Goal: Transaction & Acquisition: Purchase product/service

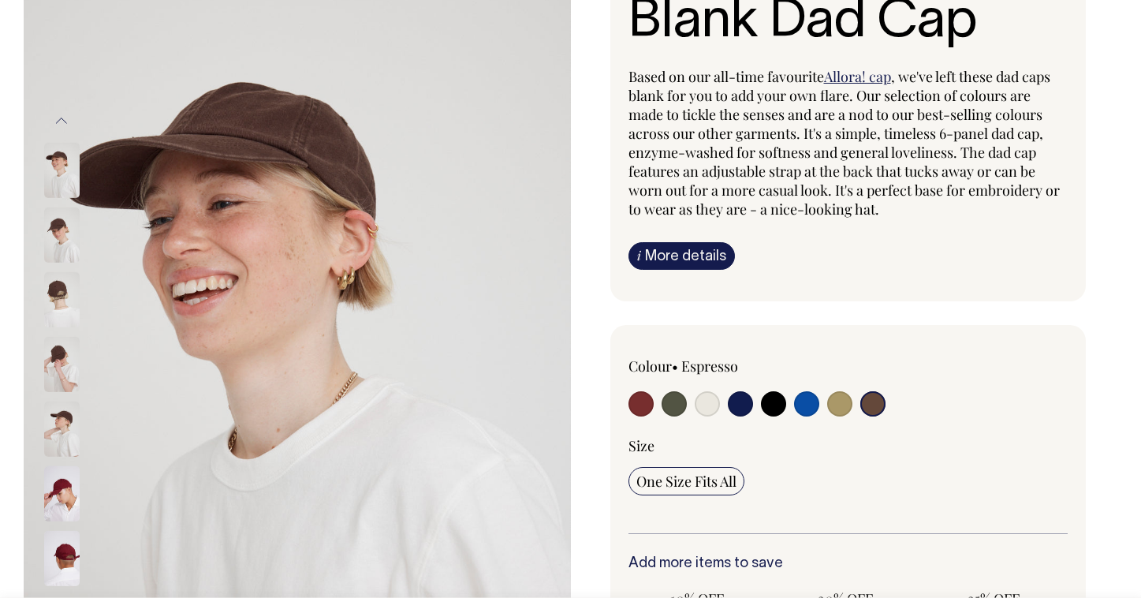
scroll to position [151, 0]
click at [647, 404] on input "radio" at bounding box center [640, 403] width 25 height 25
radio input "true"
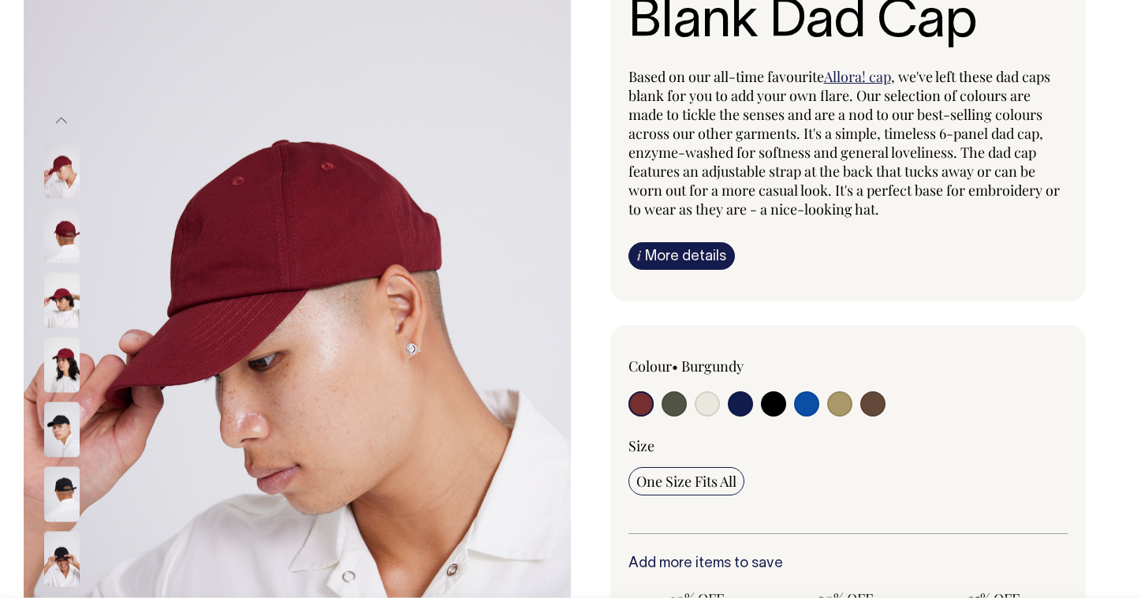
click at [682, 404] on input "radio" at bounding box center [674, 403] width 25 height 25
radio input "true"
select select "Olive"
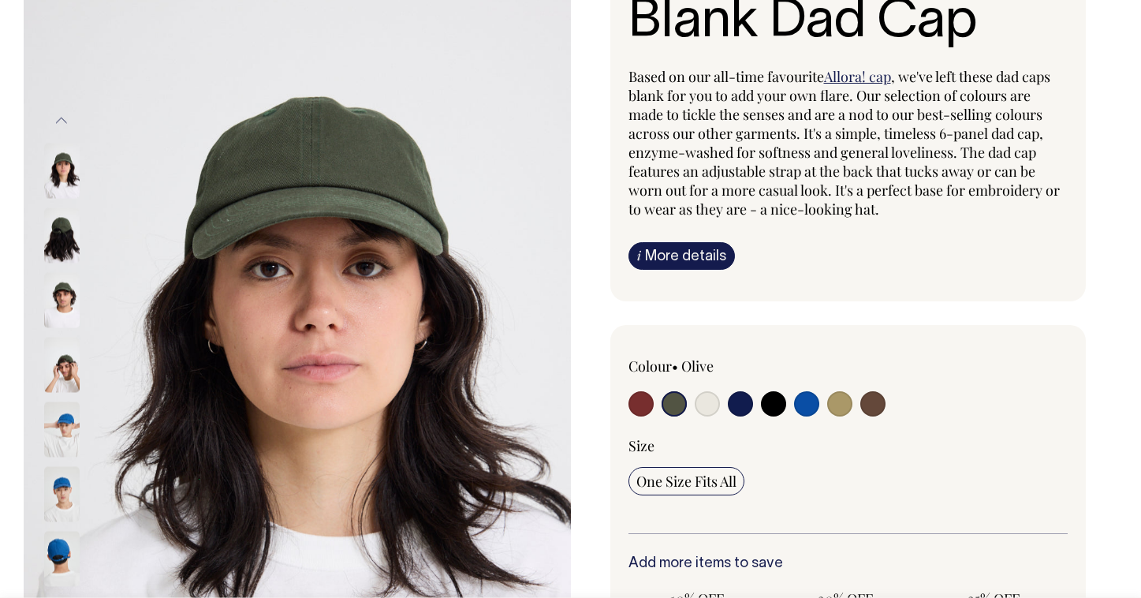
click at [714, 414] on label at bounding box center [707, 405] width 25 height 29
click at [714, 414] on input "radio" at bounding box center [707, 403] width 25 height 25
radio input "true"
select select "Natural"
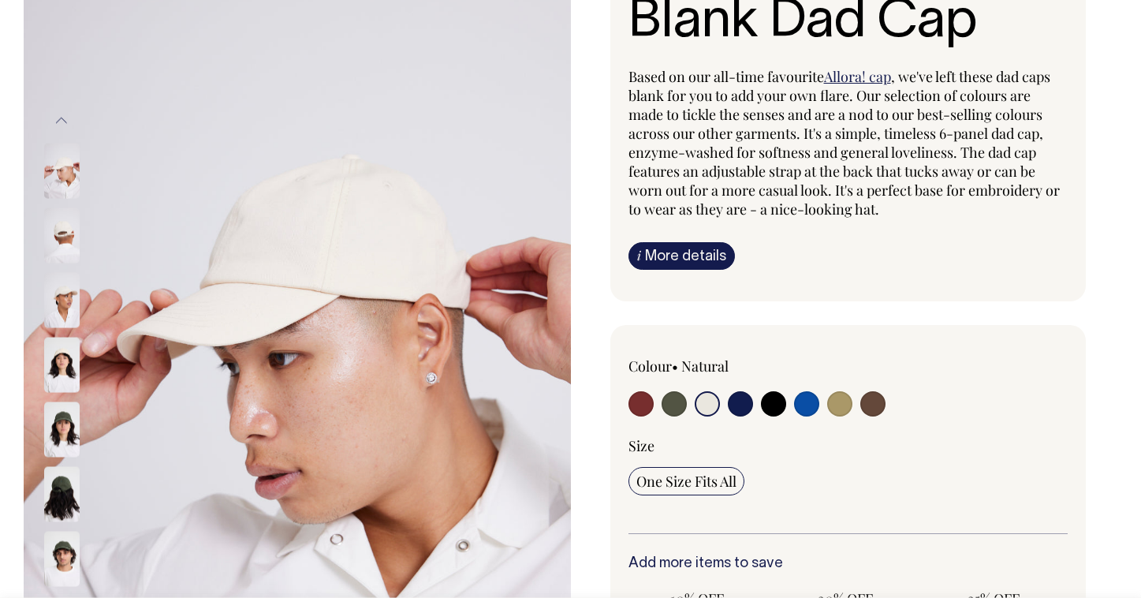
click at [747, 401] on input "radio" at bounding box center [740, 403] width 25 height 25
radio input "true"
select select "Dark Navy"
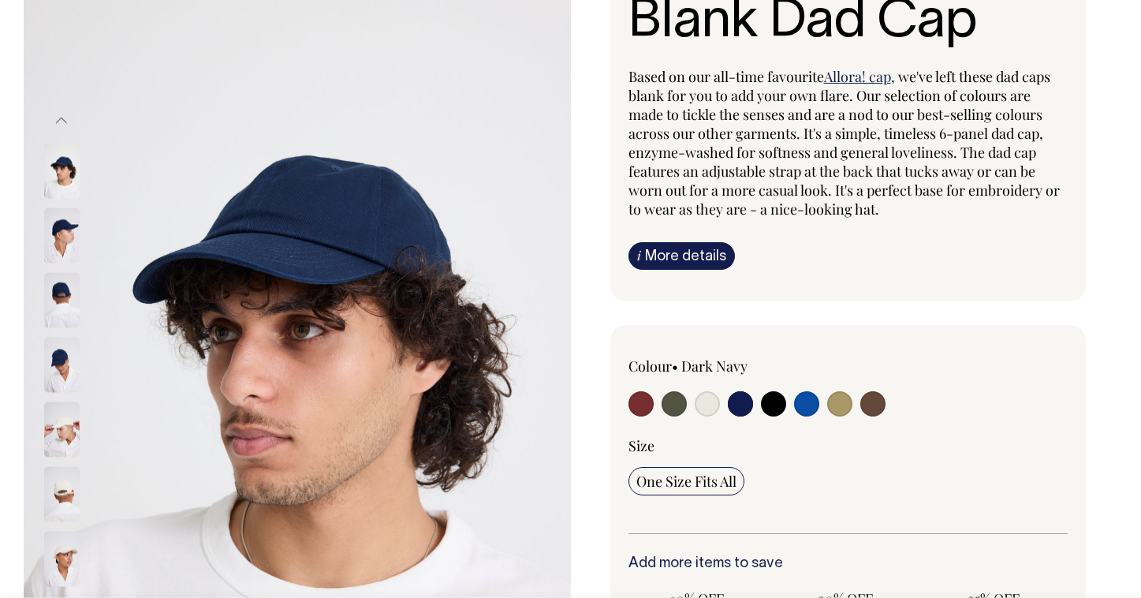
click at [783, 405] on input "radio" at bounding box center [773, 403] width 25 height 25
radio input "true"
select select "Black"
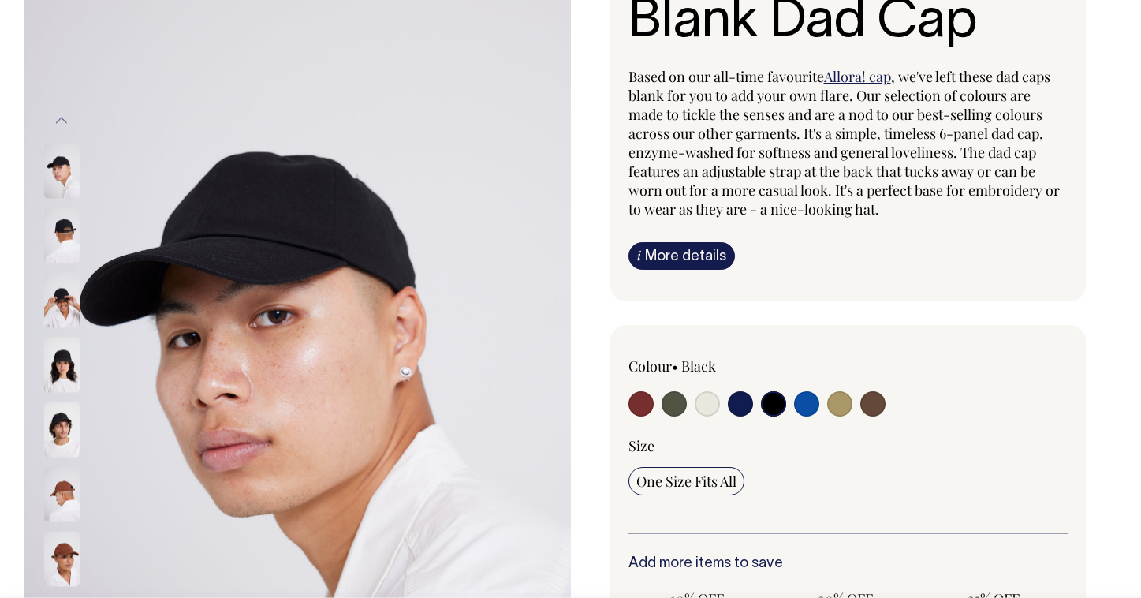
click at [822, 409] on div "Colour • Black" at bounding box center [848, 388] width 440 height 64
click at [807, 406] on input "radio" at bounding box center [806, 403] width 25 height 25
radio input "true"
select select "Worker Blue"
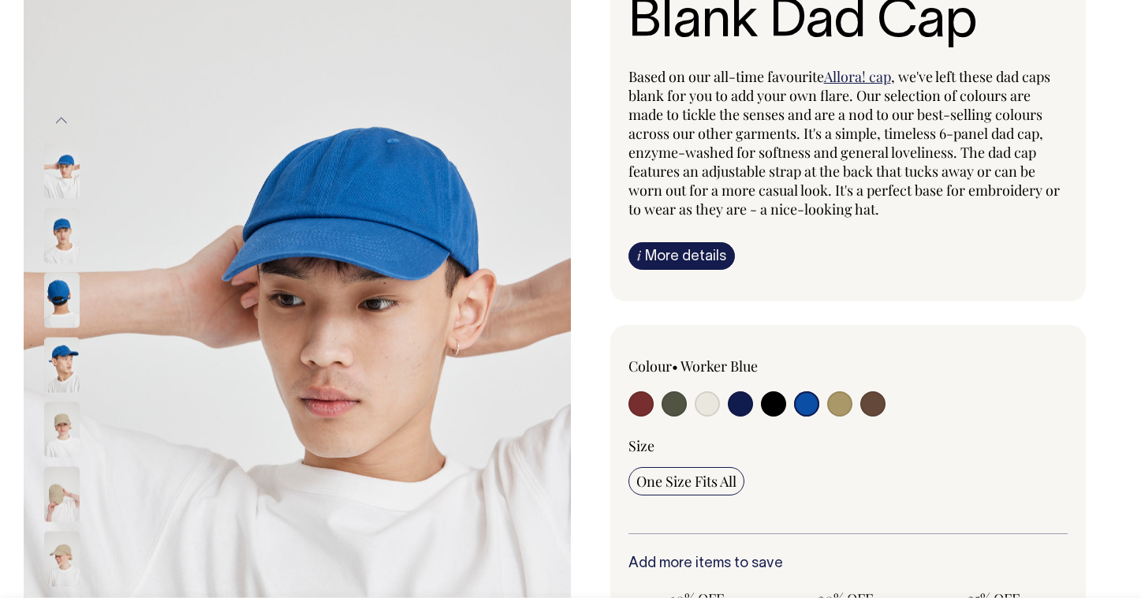
click at [845, 405] on input "radio" at bounding box center [839, 403] width 25 height 25
radio input "true"
select select "Washed Khaki"
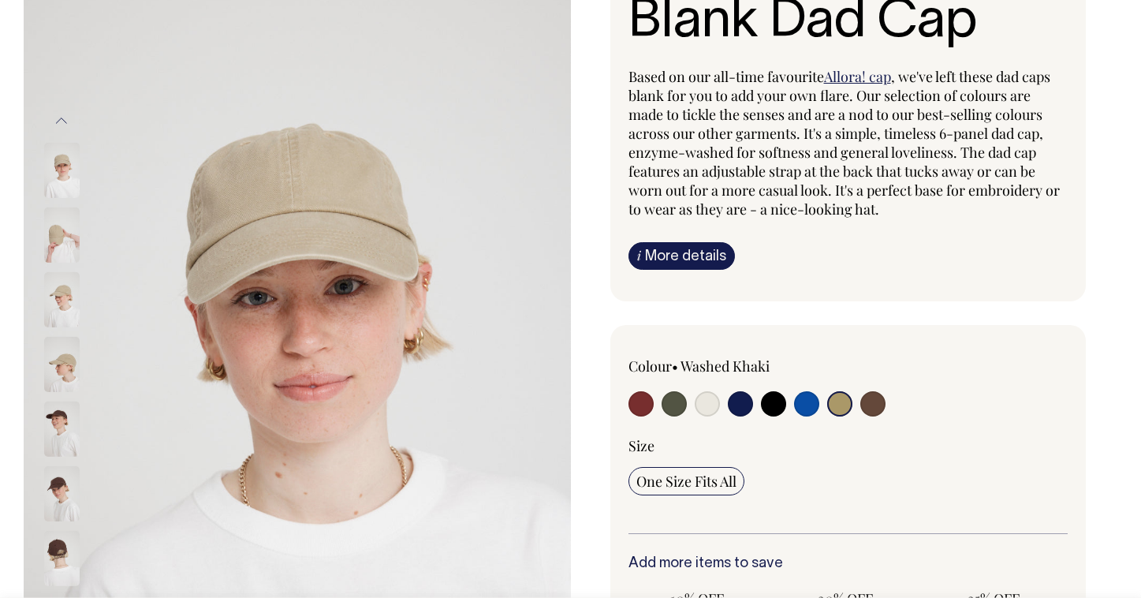
click at [880, 405] on input "radio" at bounding box center [872, 403] width 25 height 25
radio input "true"
select select "Espresso"
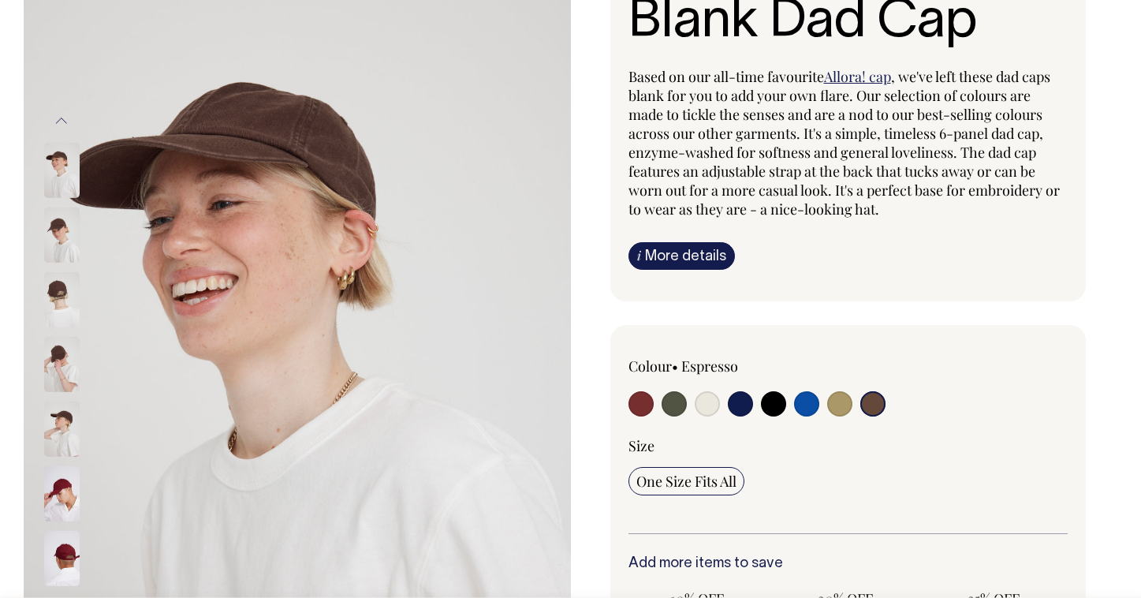
click at [643, 396] on input "radio" at bounding box center [640, 403] width 25 height 25
radio input "true"
select select "Burgundy"
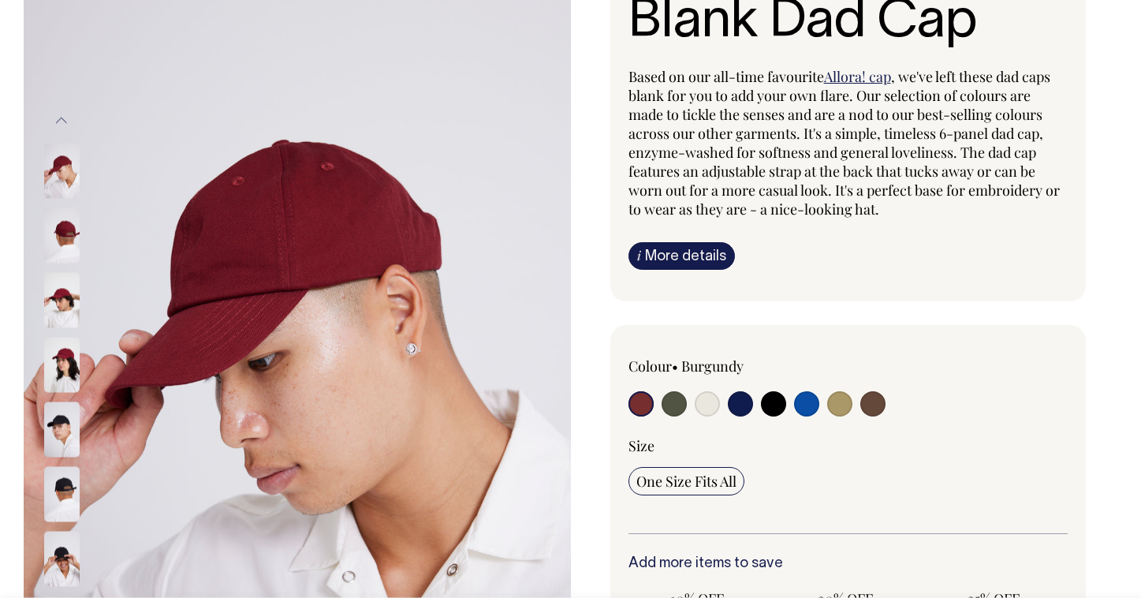
click at [673, 401] on input "radio" at bounding box center [674, 403] width 25 height 25
radio input "true"
select select "Olive"
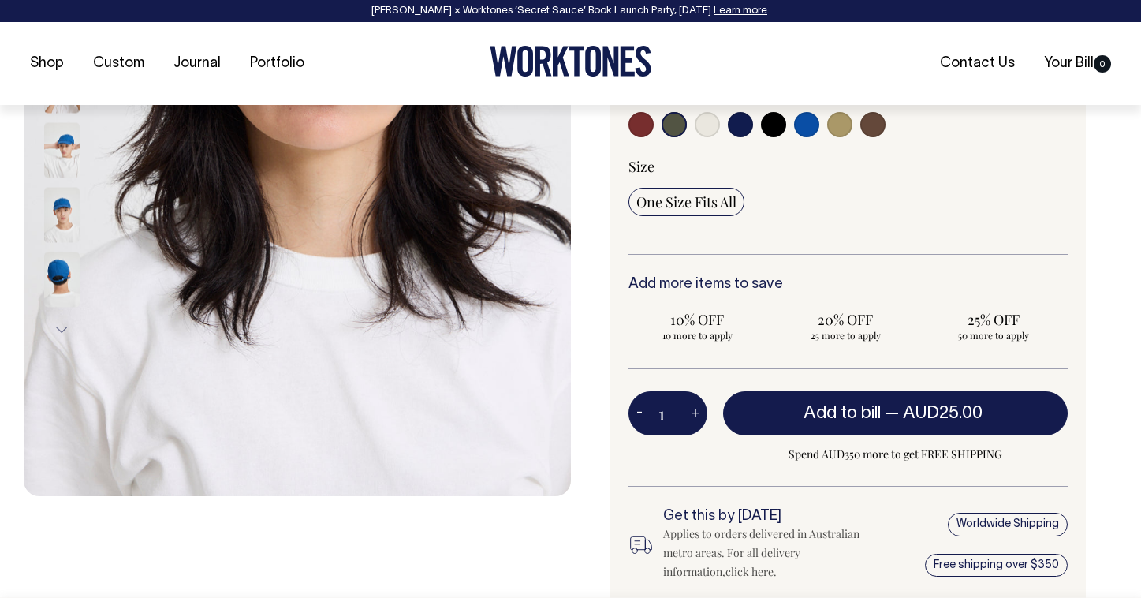
scroll to position [430, 0]
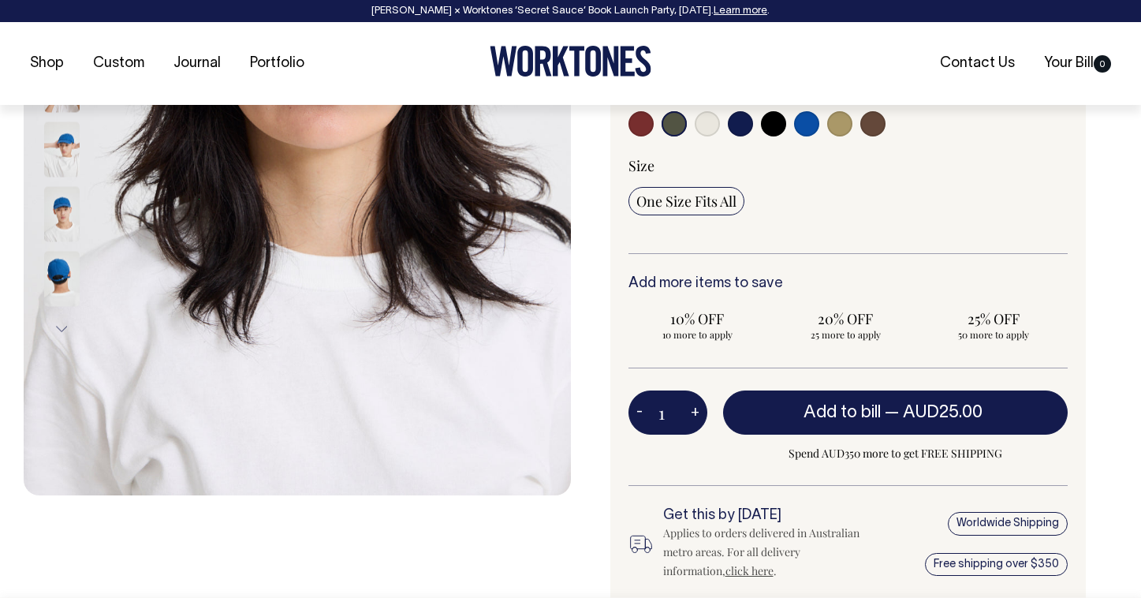
click at [58, 283] on img at bounding box center [61, 279] width 35 height 55
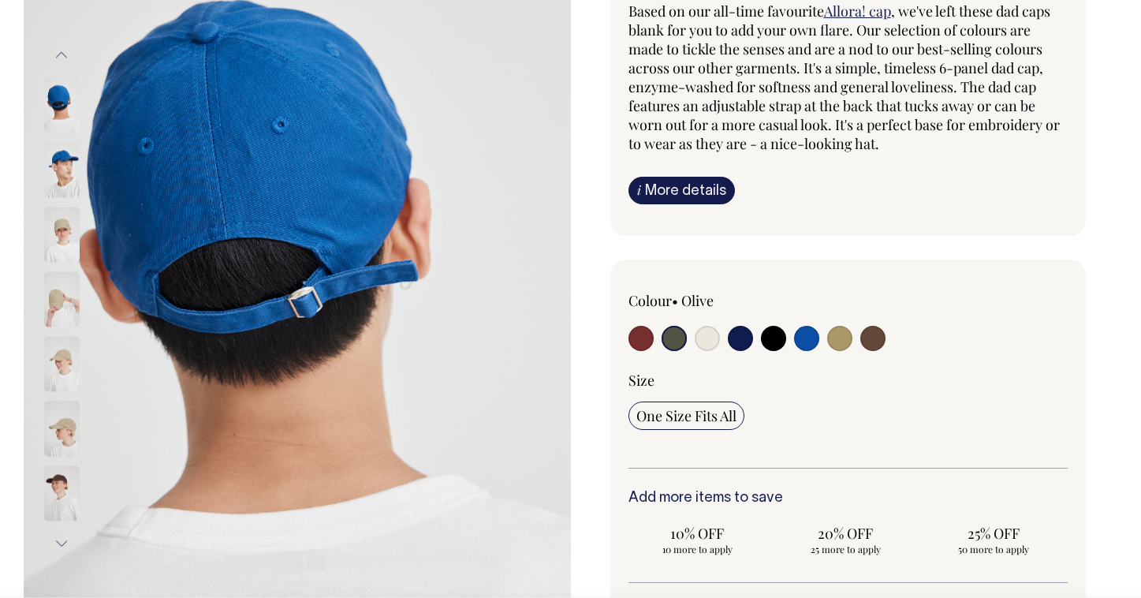
scroll to position [217, 0]
click at [66, 233] on img at bounding box center [61, 234] width 35 height 55
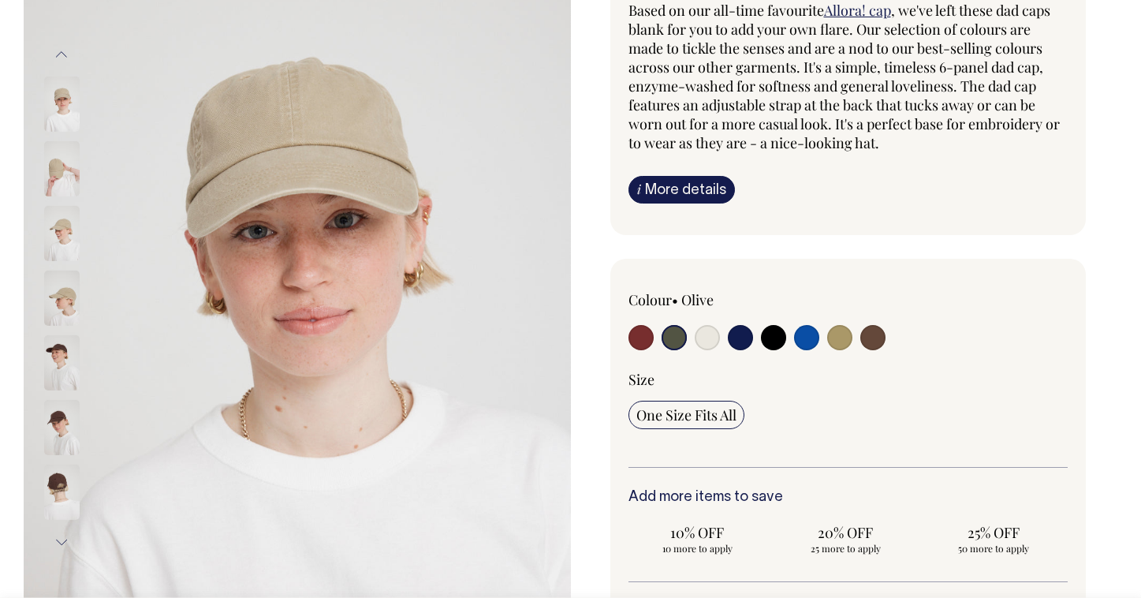
click at [64, 302] on img at bounding box center [61, 297] width 35 height 55
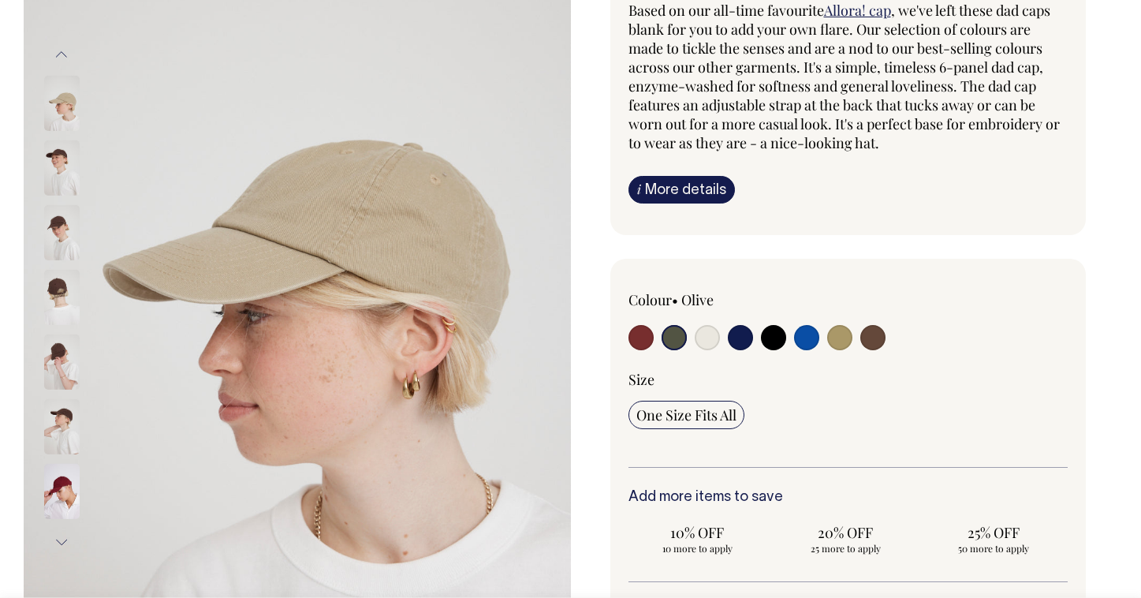
click at [64, 322] on img at bounding box center [61, 297] width 35 height 55
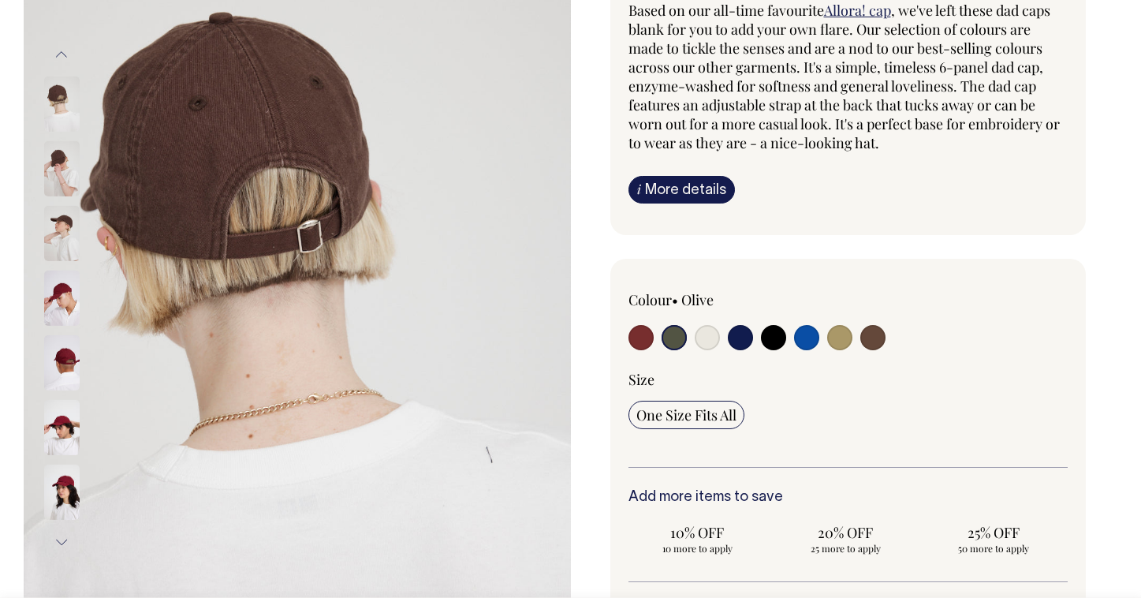
click at [63, 307] on img at bounding box center [61, 297] width 35 height 55
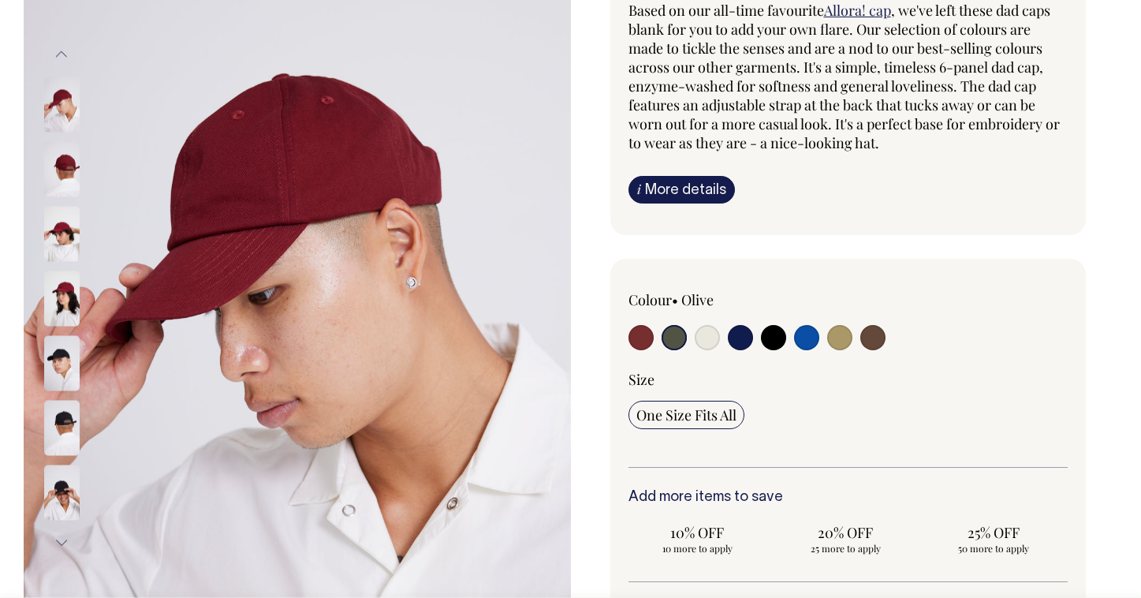
click at [846, 348] on label at bounding box center [839, 339] width 25 height 29
click at [846, 348] on input "radio" at bounding box center [839, 337] width 25 height 25
radio input "true"
select select "Washed Khaki"
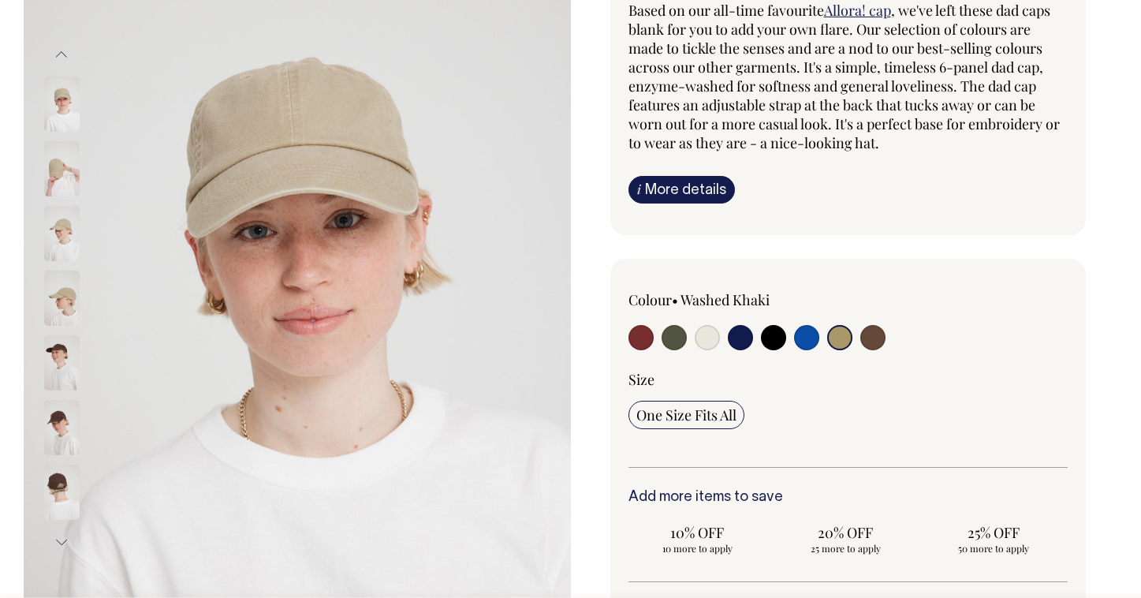
click at [683, 337] on input "radio" at bounding box center [674, 337] width 25 height 25
radio input "true"
select select "Olive"
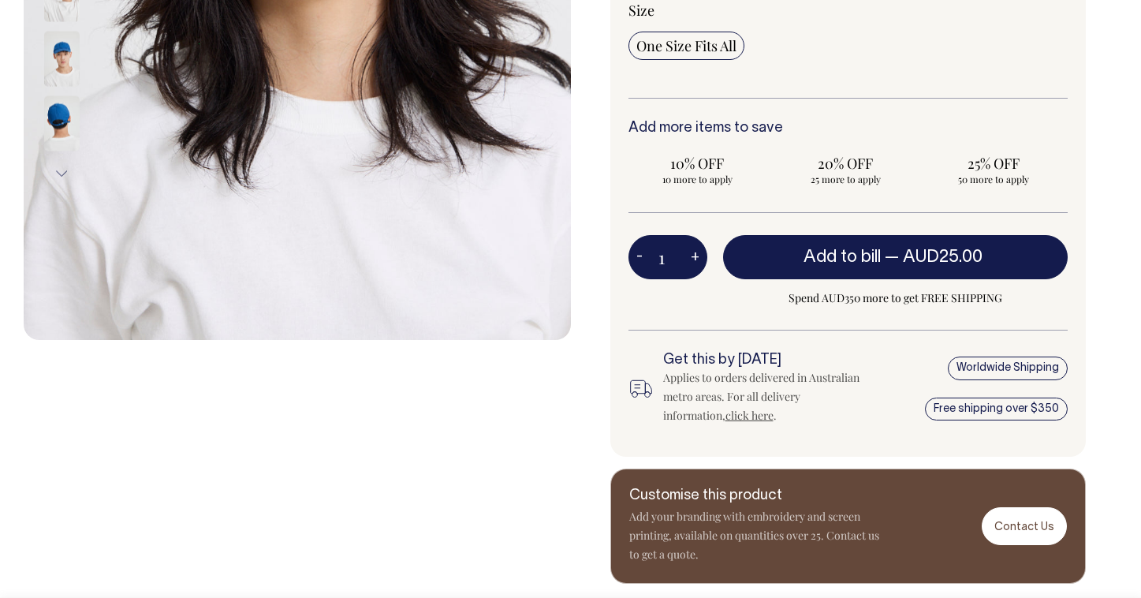
scroll to position [586, 0]
